Goal: Find specific page/section: Find specific page/section

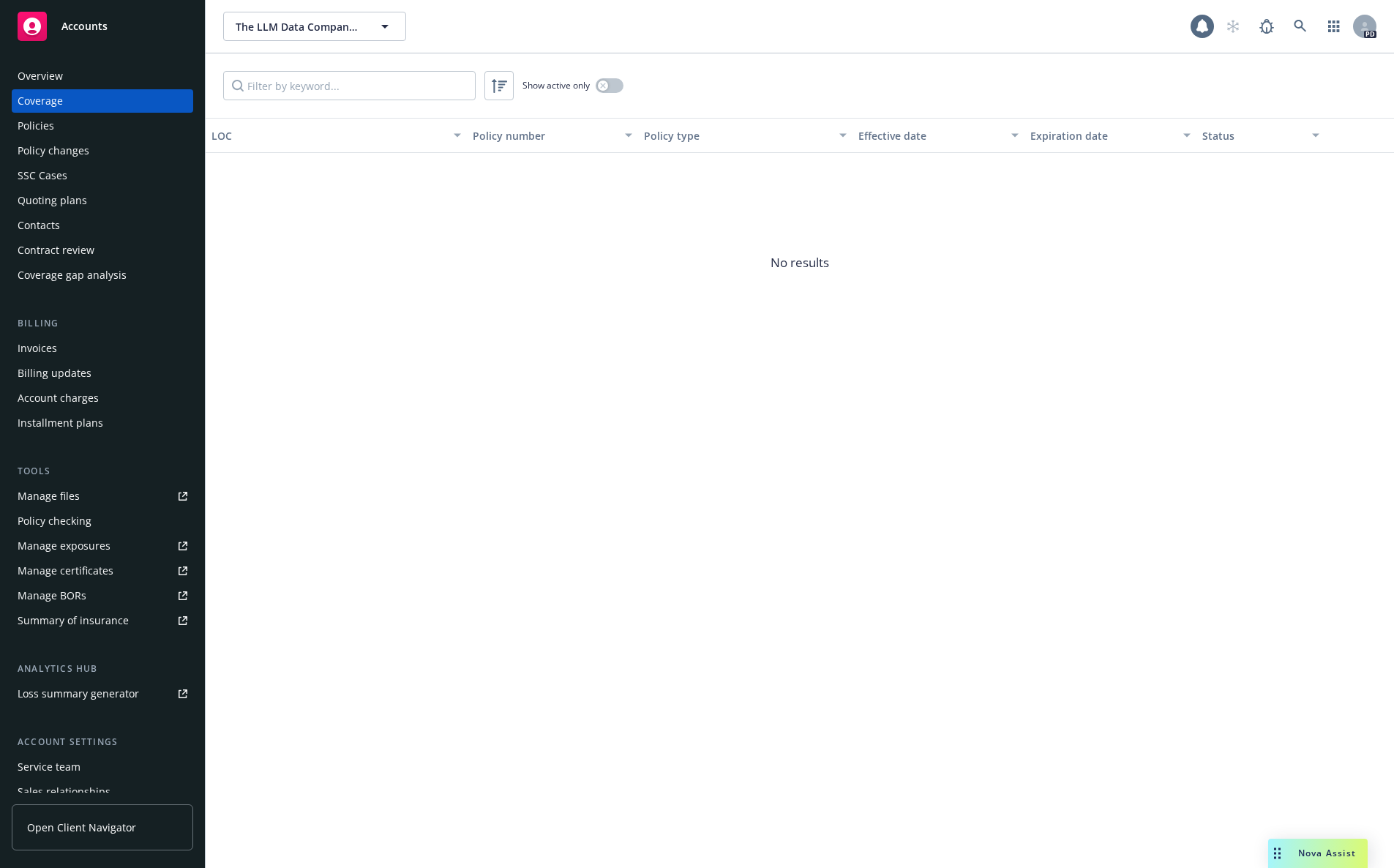
click at [306, 10] on div "The LLM Data Company, Inc. The LLM Data Company, Inc. 1 PD" at bounding box center [800, 26] width 1189 height 53
click at [305, 30] on span "The LLM Data Company, Inc." at bounding box center [298, 26] width 126 height 15
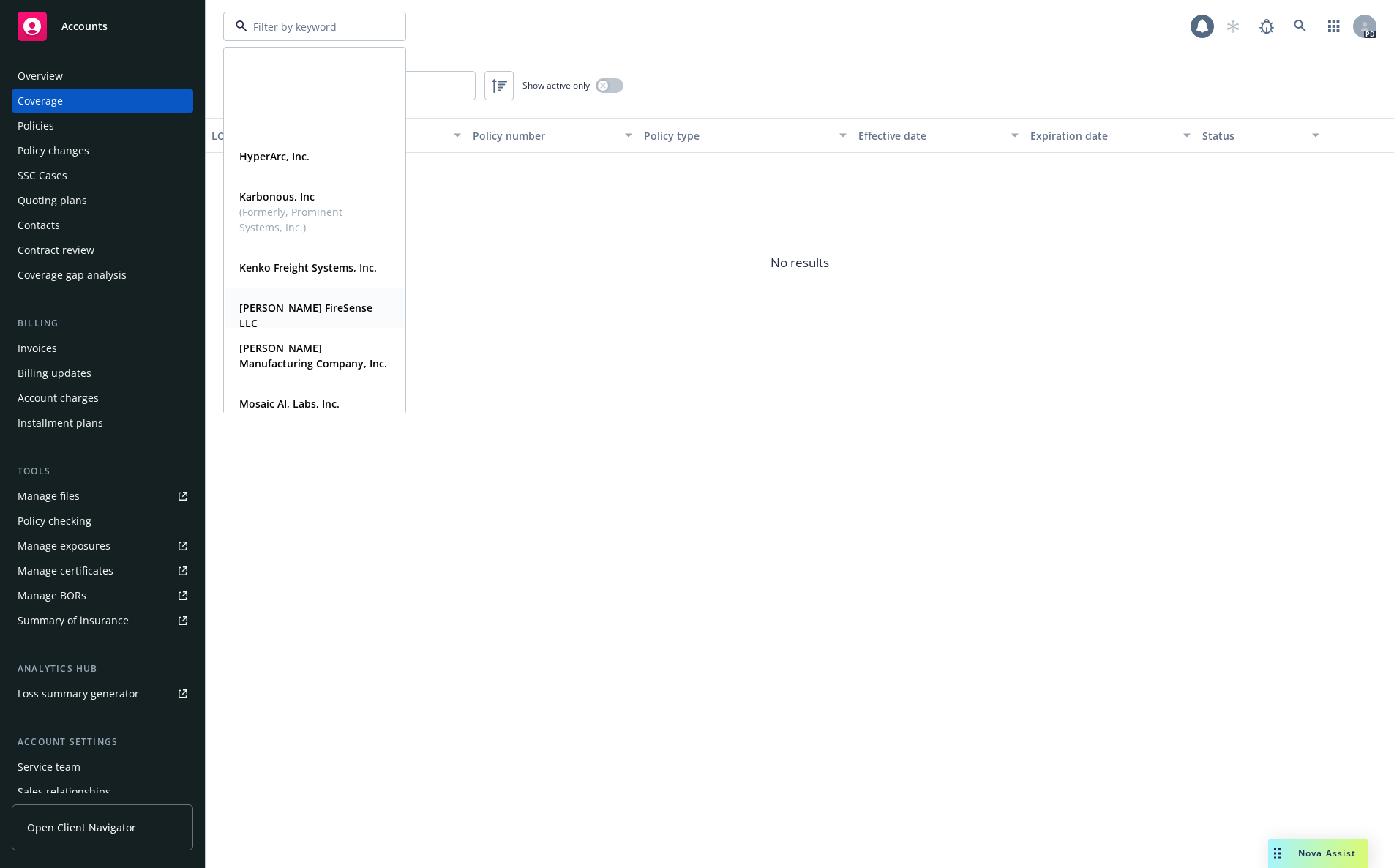
scroll to position [528, 0]
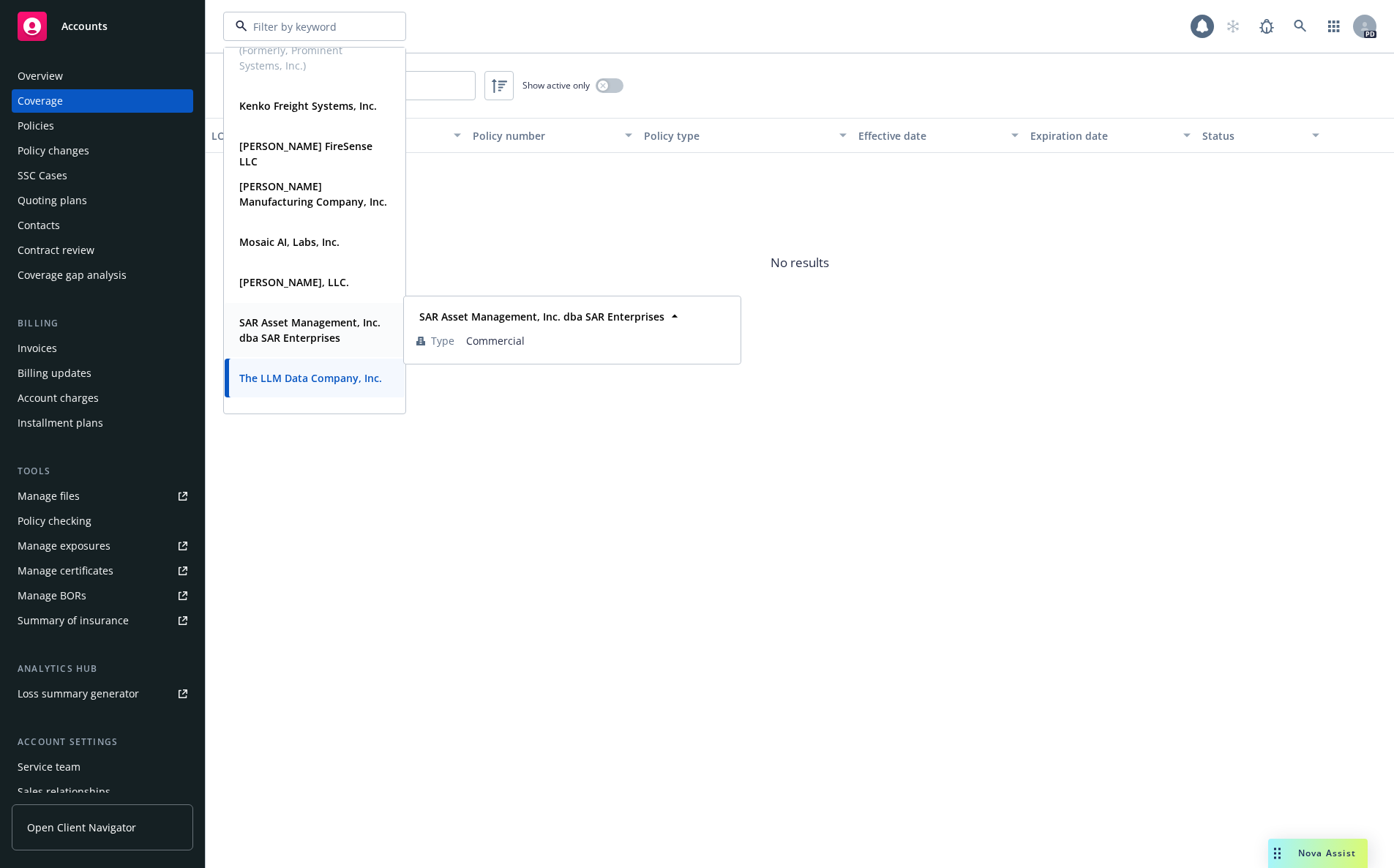
click at [333, 333] on strong "SAR Asset Management, Inc. dba SAR Enterprises" at bounding box center [310, 330] width 142 height 30
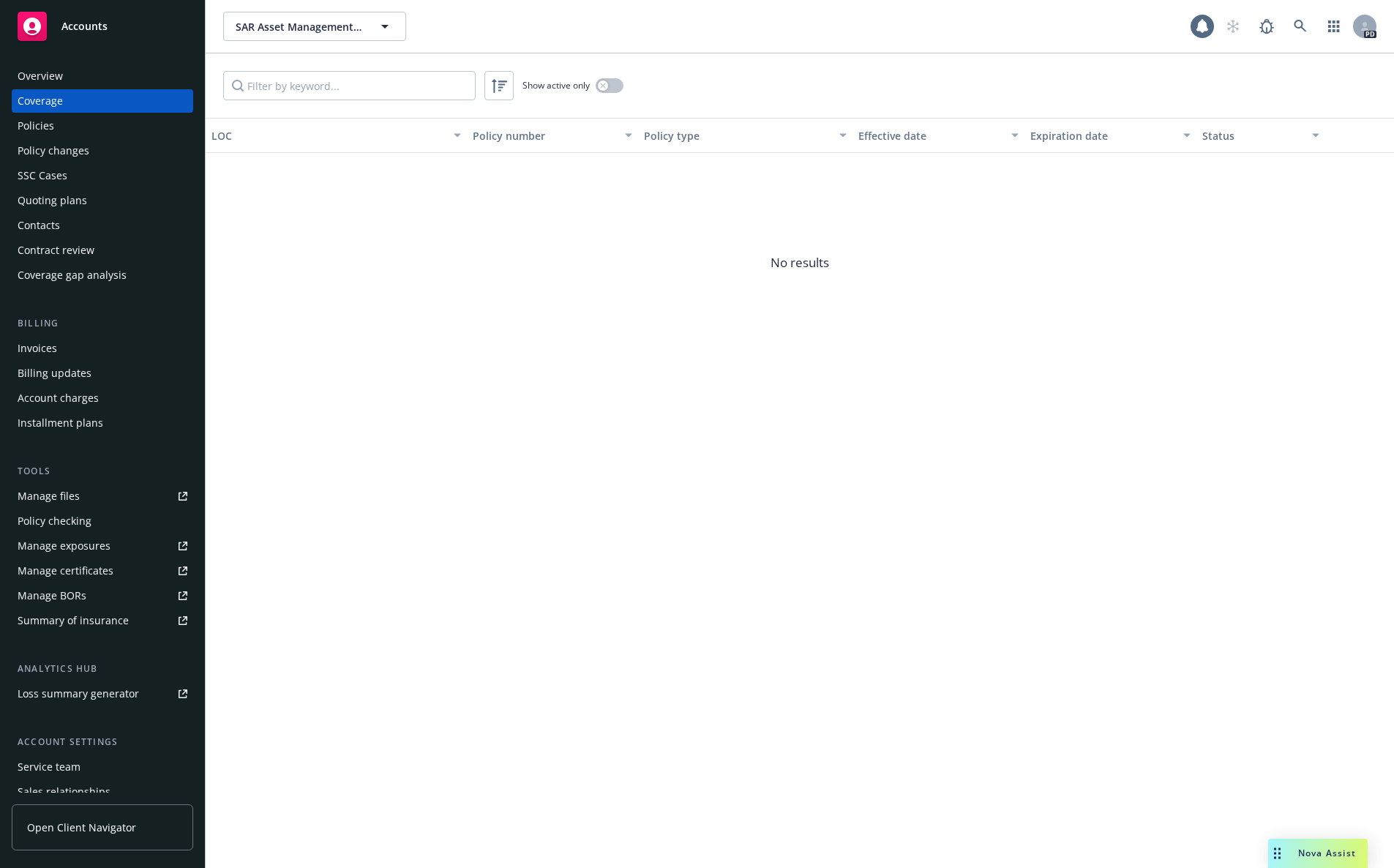
click at [50, 72] on div "Overview" at bounding box center [40, 76] width 46 height 23
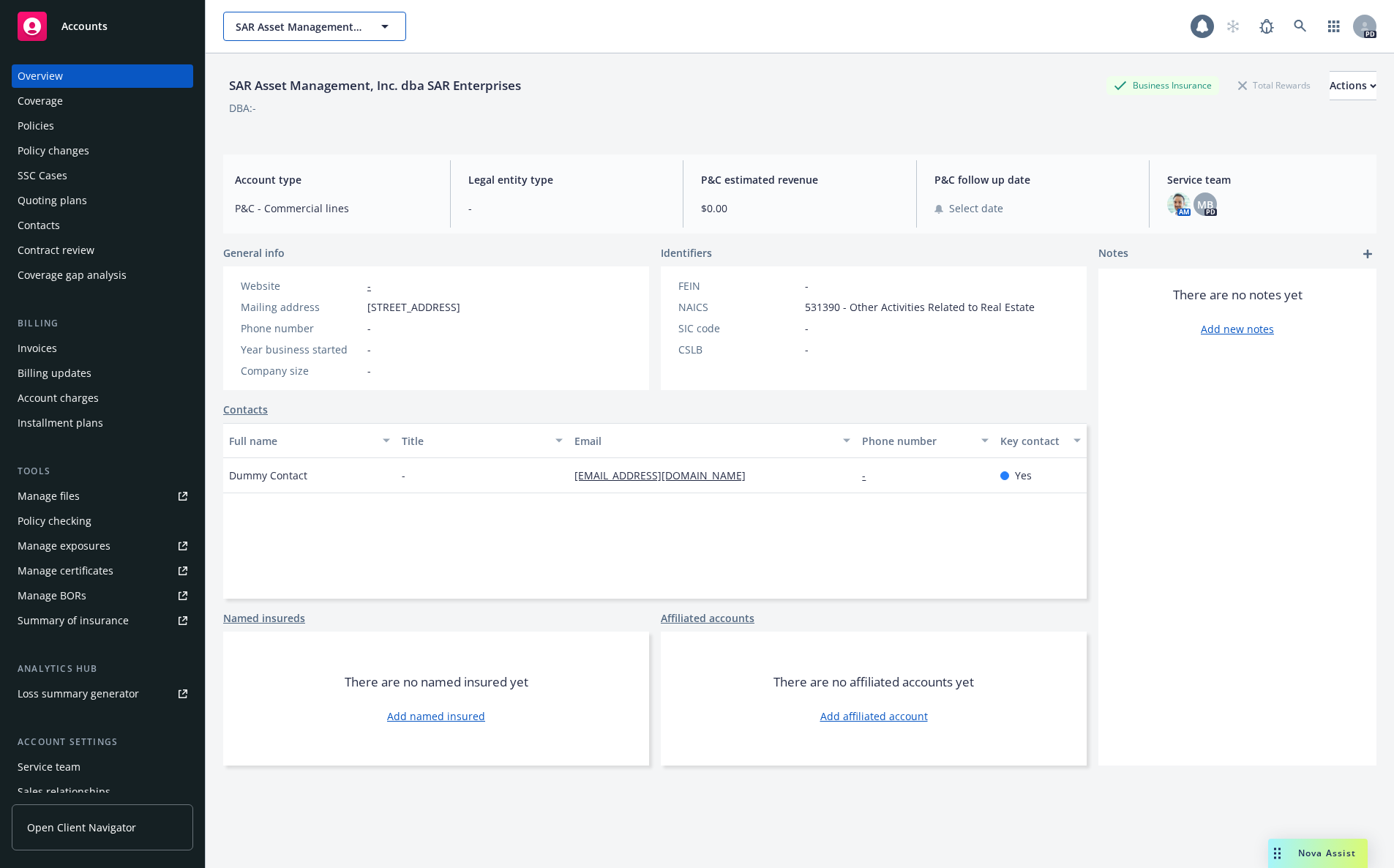
click at [308, 29] on span "SAR Asset Management, Inc. dba SAR Enterprises" at bounding box center [298, 26] width 126 height 15
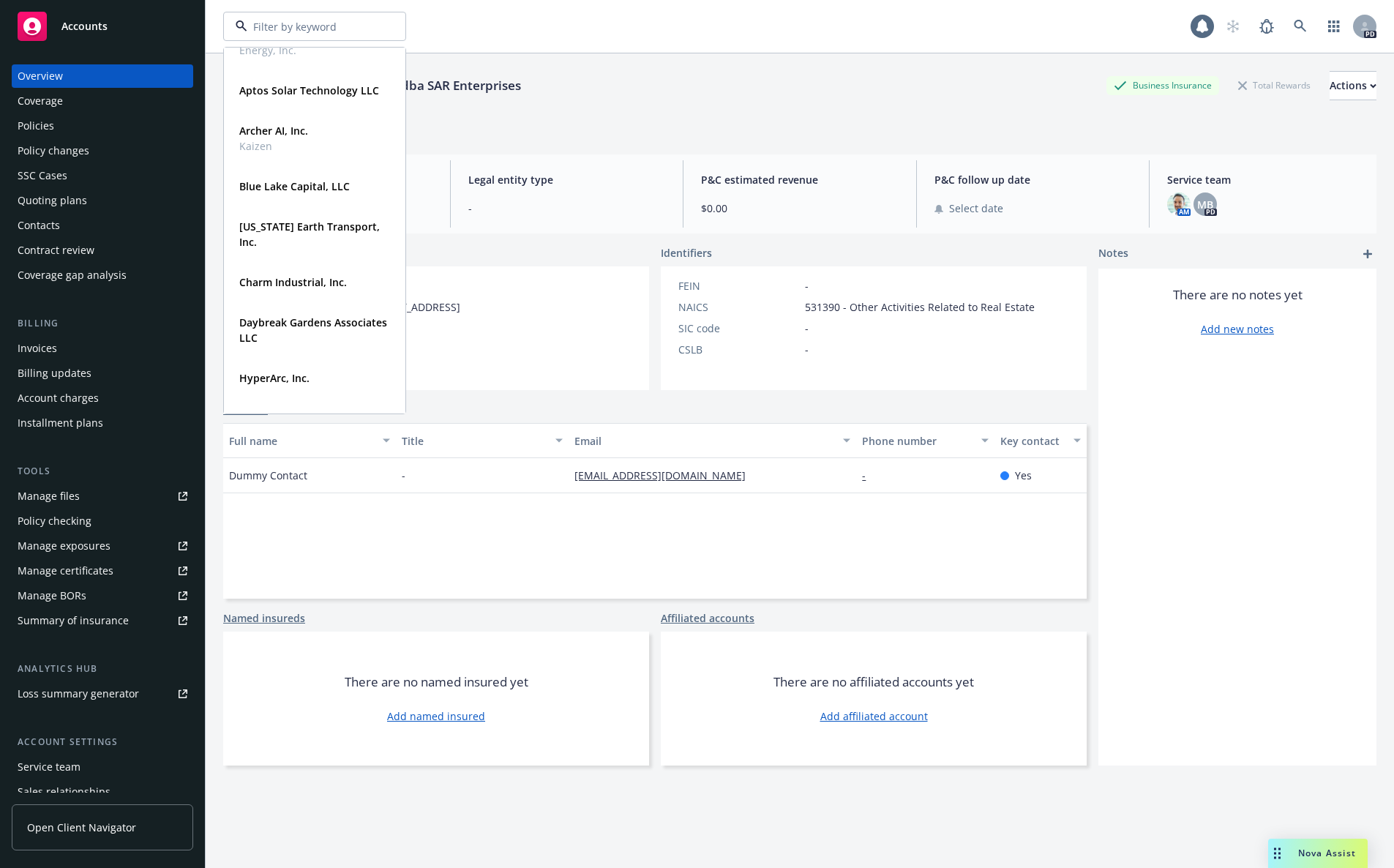
scroll to position [146, 0]
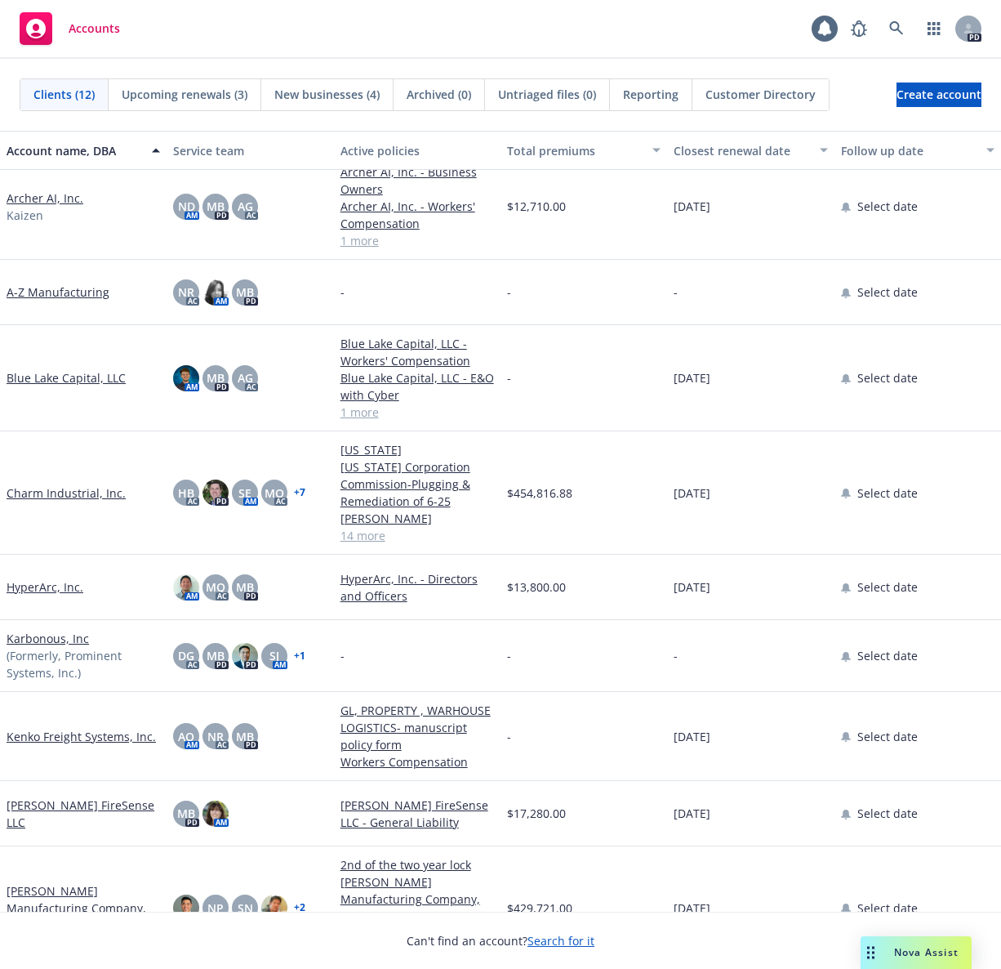
scroll to position [261, 0]
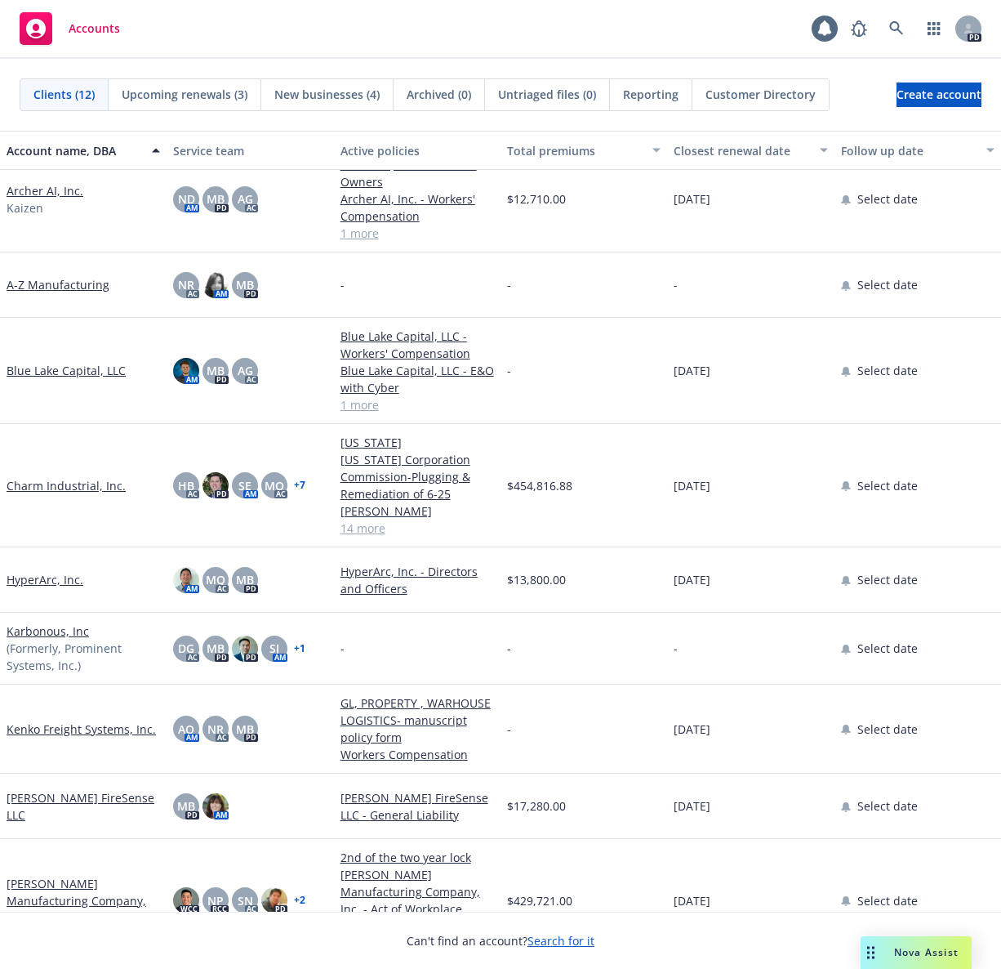
click at [78, 789] on link "[PERSON_NAME] FireSense LLC" at bounding box center [84, 806] width 154 height 34
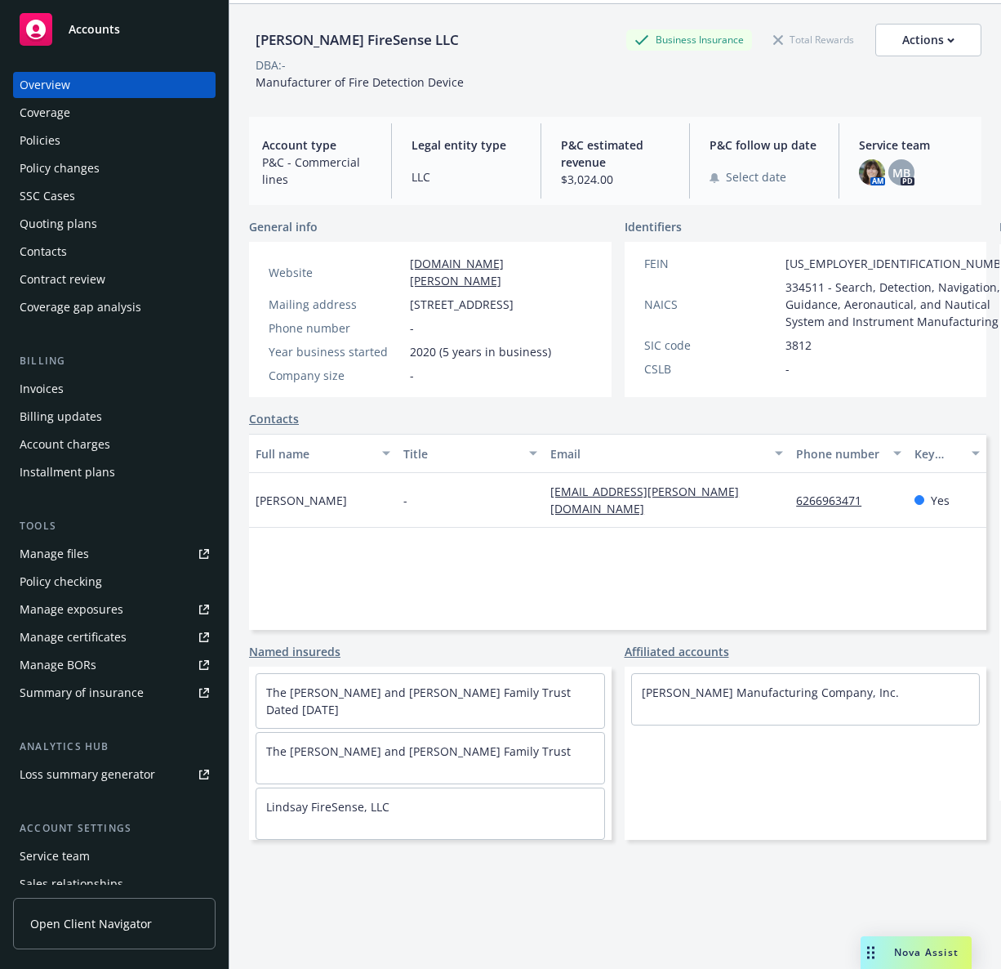
scroll to position [60, 0]
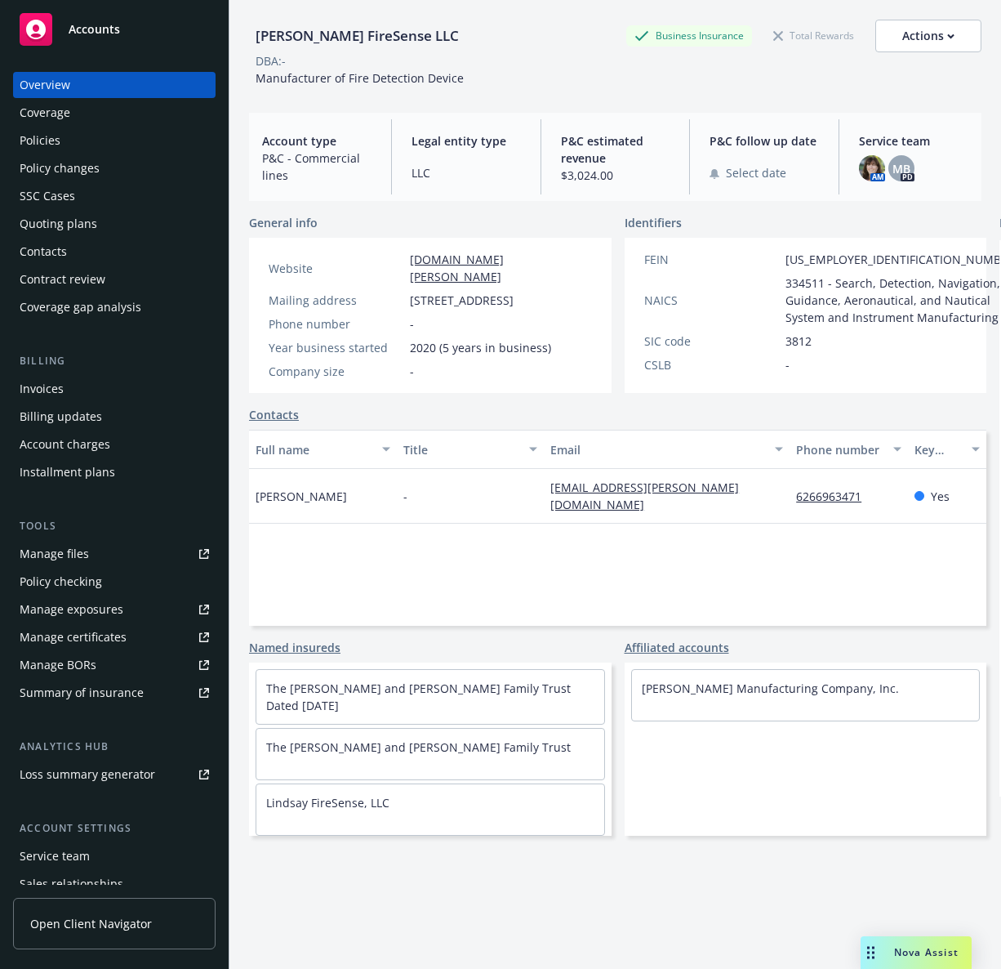
click at [671, 326] on div "NAICS 334511 - Search, Detection, Navigation, Guidance, Aeronautical, and Nauti…" at bounding box center [832, 299] width 388 height 51
click at [61, 119] on div "Coverage" at bounding box center [45, 113] width 51 height 26
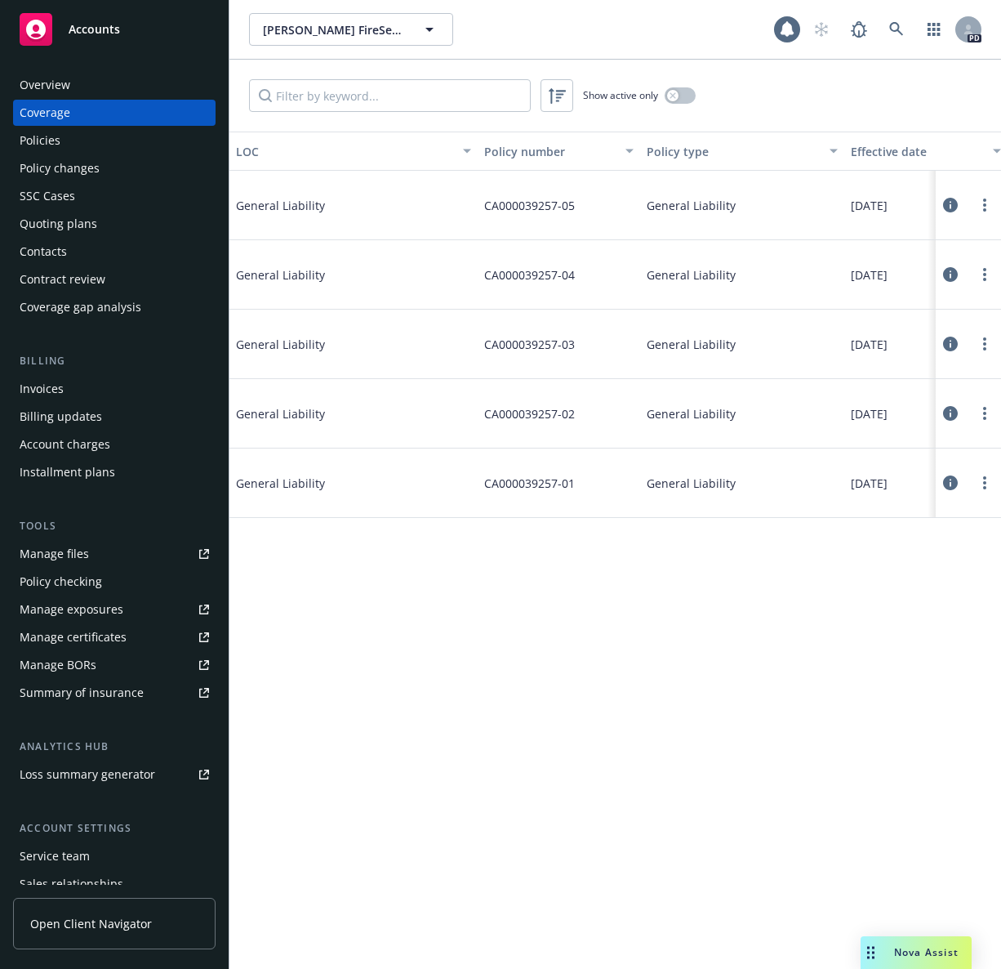
click at [32, 88] on div "Overview" at bounding box center [45, 85] width 51 height 26
